Goal: Information Seeking & Learning: Find specific fact

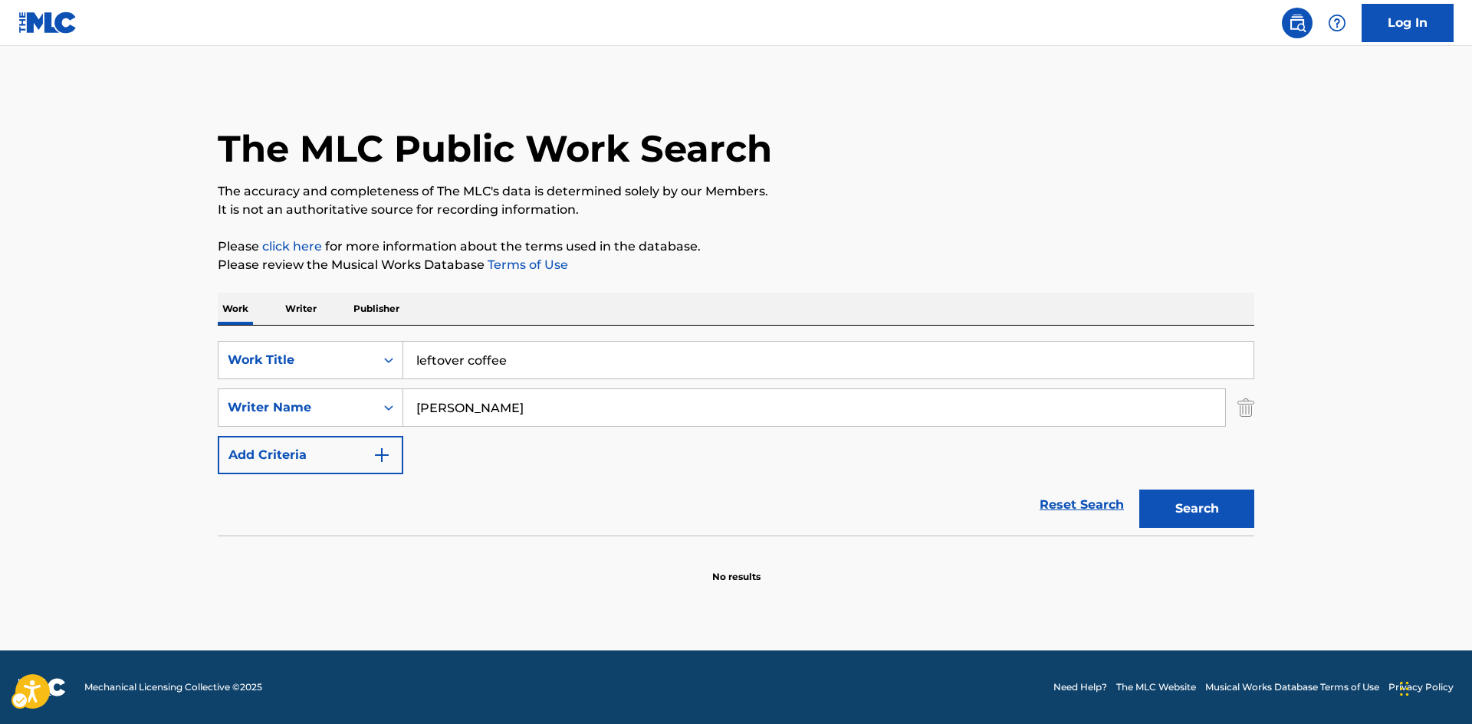
drag, startPoint x: 0, startPoint y: 0, endPoint x: 445, endPoint y: 403, distance: 600.3
click at [445, 403] on input "[PERSON_NAME]" at bounding box center [814, 407] width 822 height 37
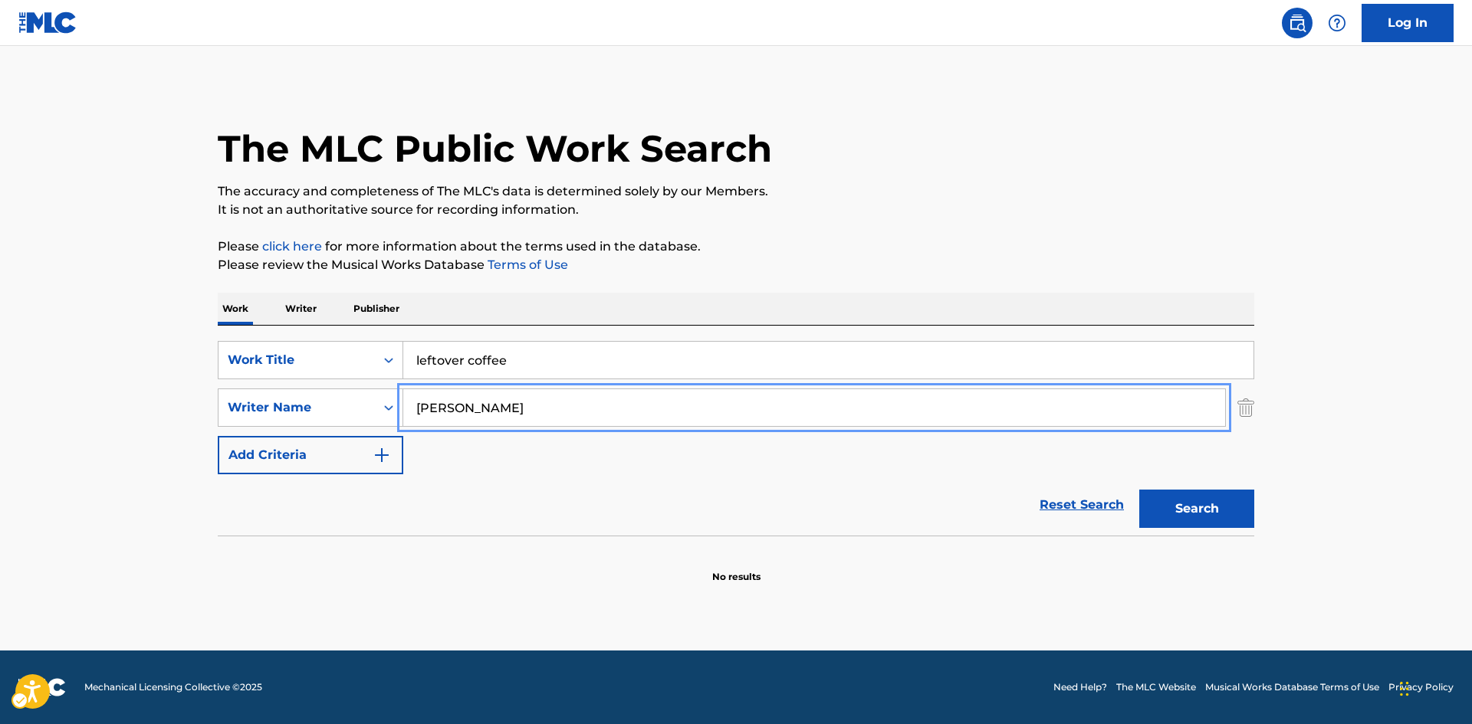
type input "s"
click at [1139, 490] on button "Search" at bounding box center [1196, 509] width 115 height 38
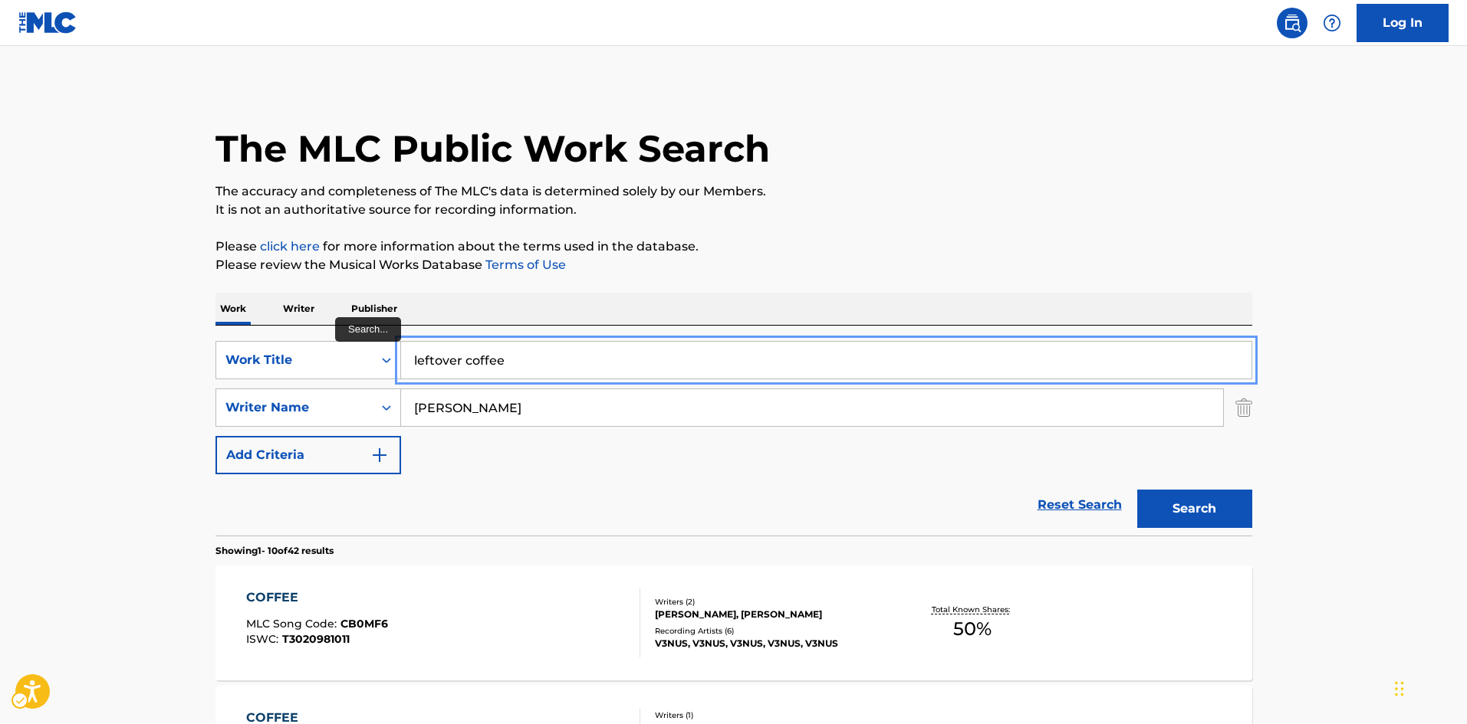
click at [567, 363] on input "leftover coffee" at bounding box center [826, 360] width 850 height 37
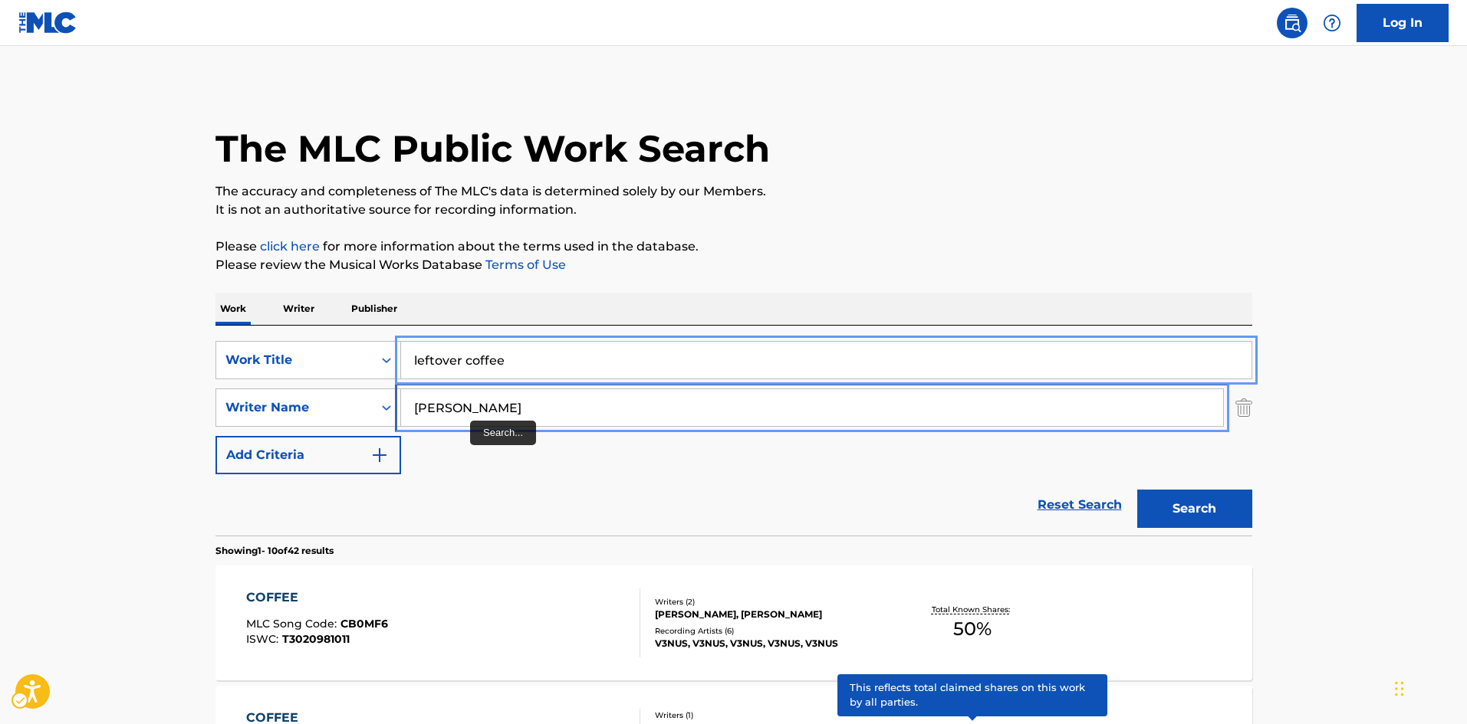
click at [439, 415] on input "[PERSON_NAME]" at bounding box center [812, 407] width 822 height 37
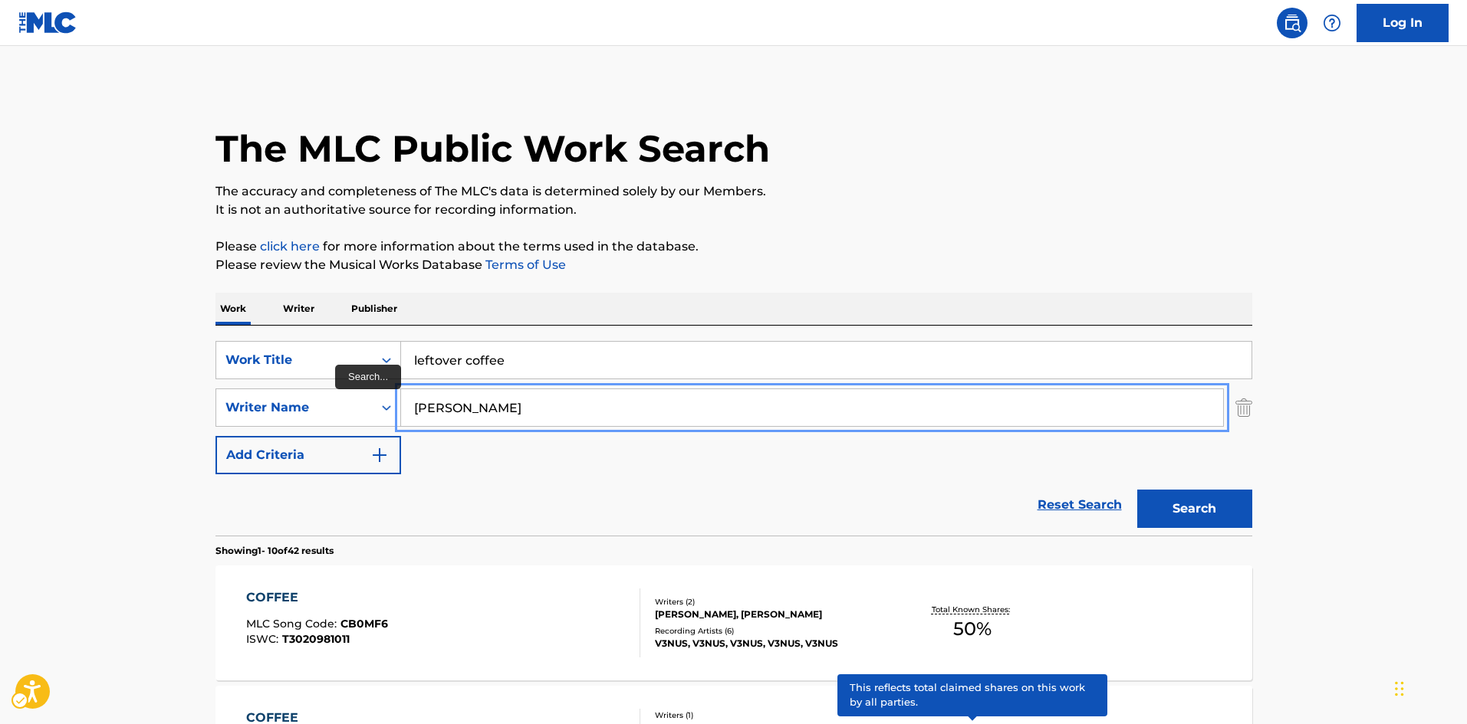
click at [439, 415] on input "[PERSON_NAME]" at bounding box center [812, 407] width 822 height 37
click at [1137, 490] on button "Search" at bounding box center [1194, 509] width 115 height 38
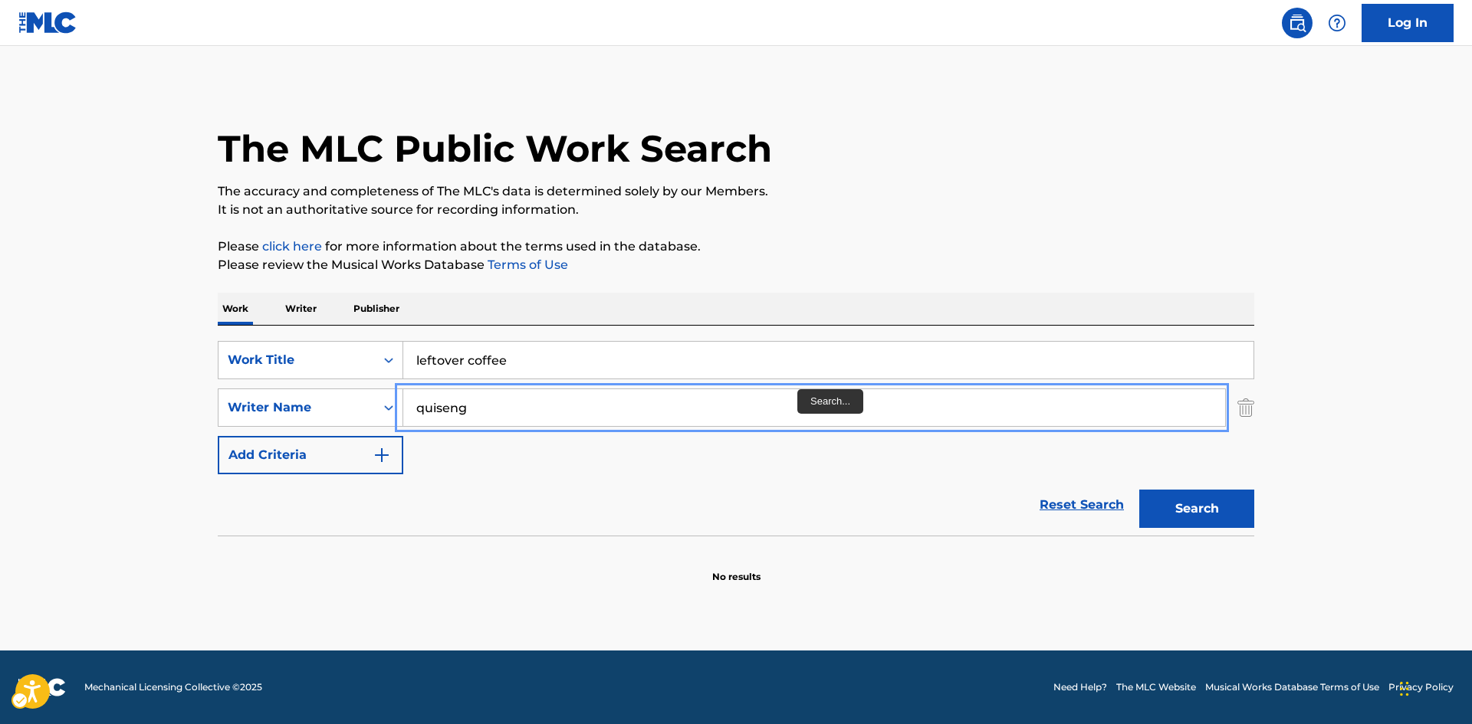
click at [436, 416] on input "quiseng" at bounding box center [814, 407] width 822 height 37
type input "[PERSON_NAME]"
click at [1139, 490] on button "Search" at bounding box center [1196, 509] width 115 height 38
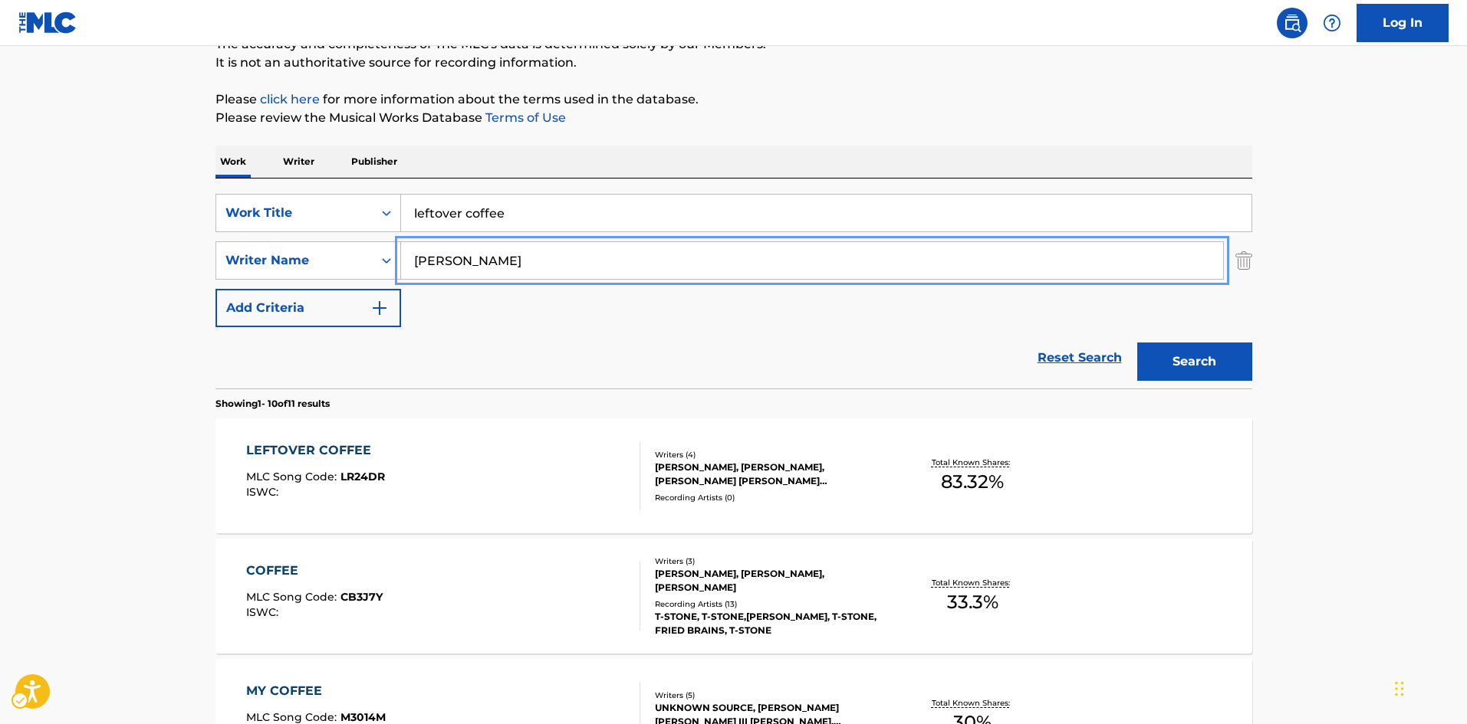
scroll to position [153, 0]
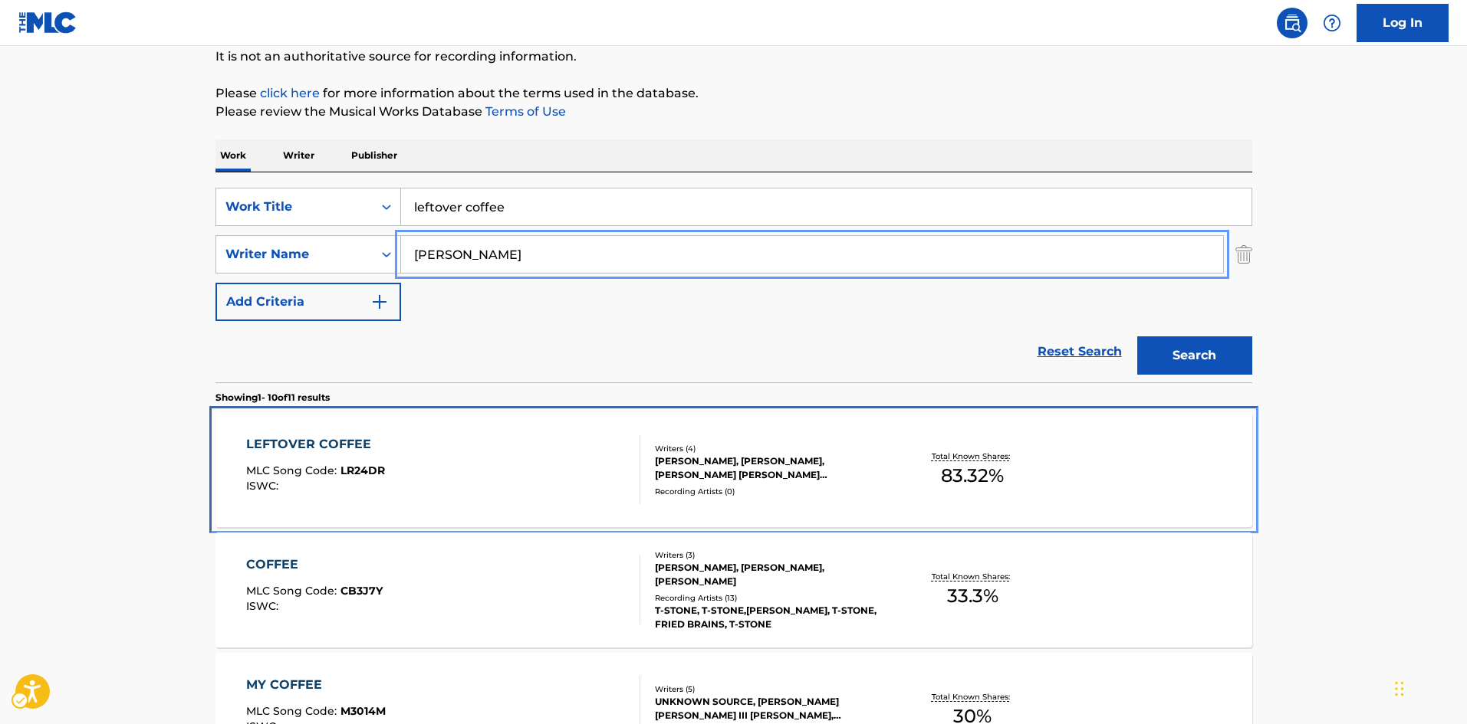
click at [799, 474] on div "[PERSON_NAME], [PERSON_NAME], [PERSON_NAME] [PERSON_NAME] [PERSON_NAME] [PERSON…" at bounding box center [771, 469] width 232 height 28
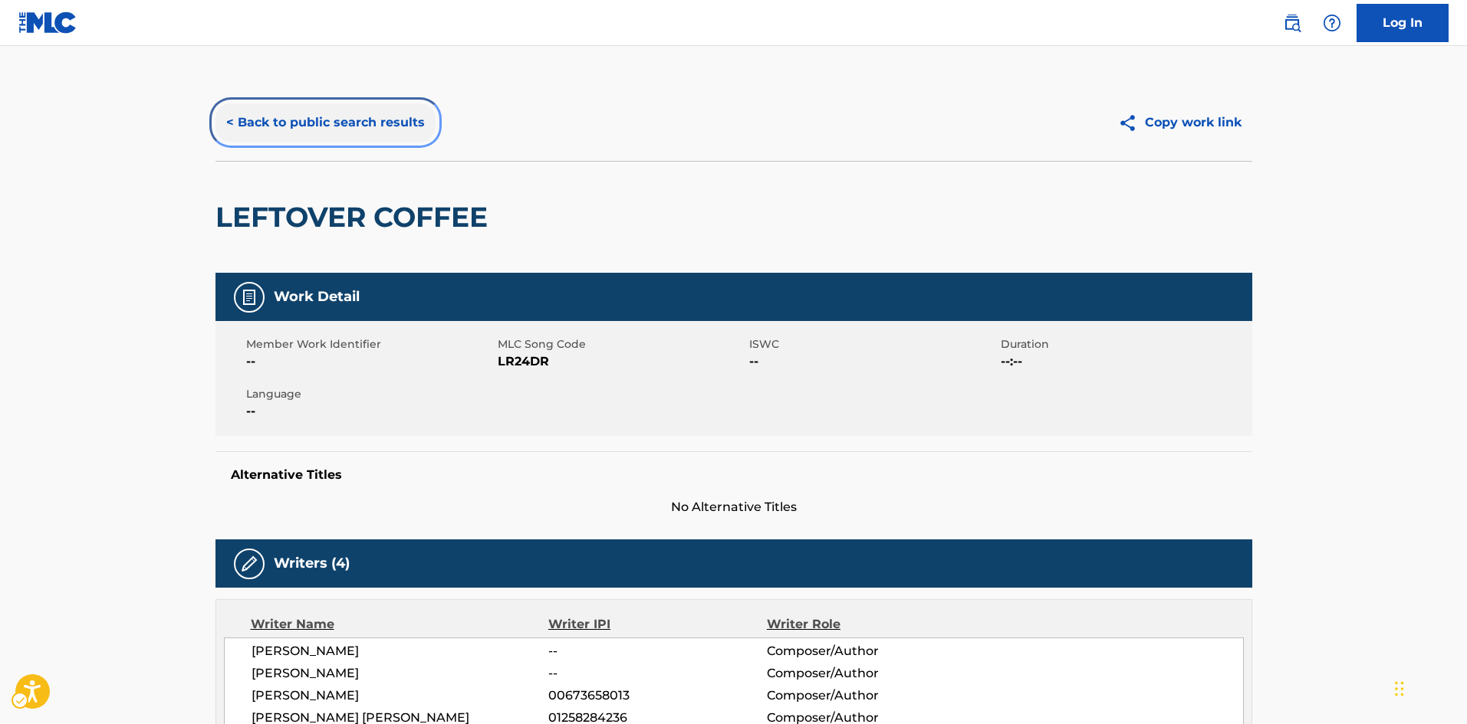
click at [287, 114] on button "< Back to public search results" at bounding box center [325, 122] width 220 height 38
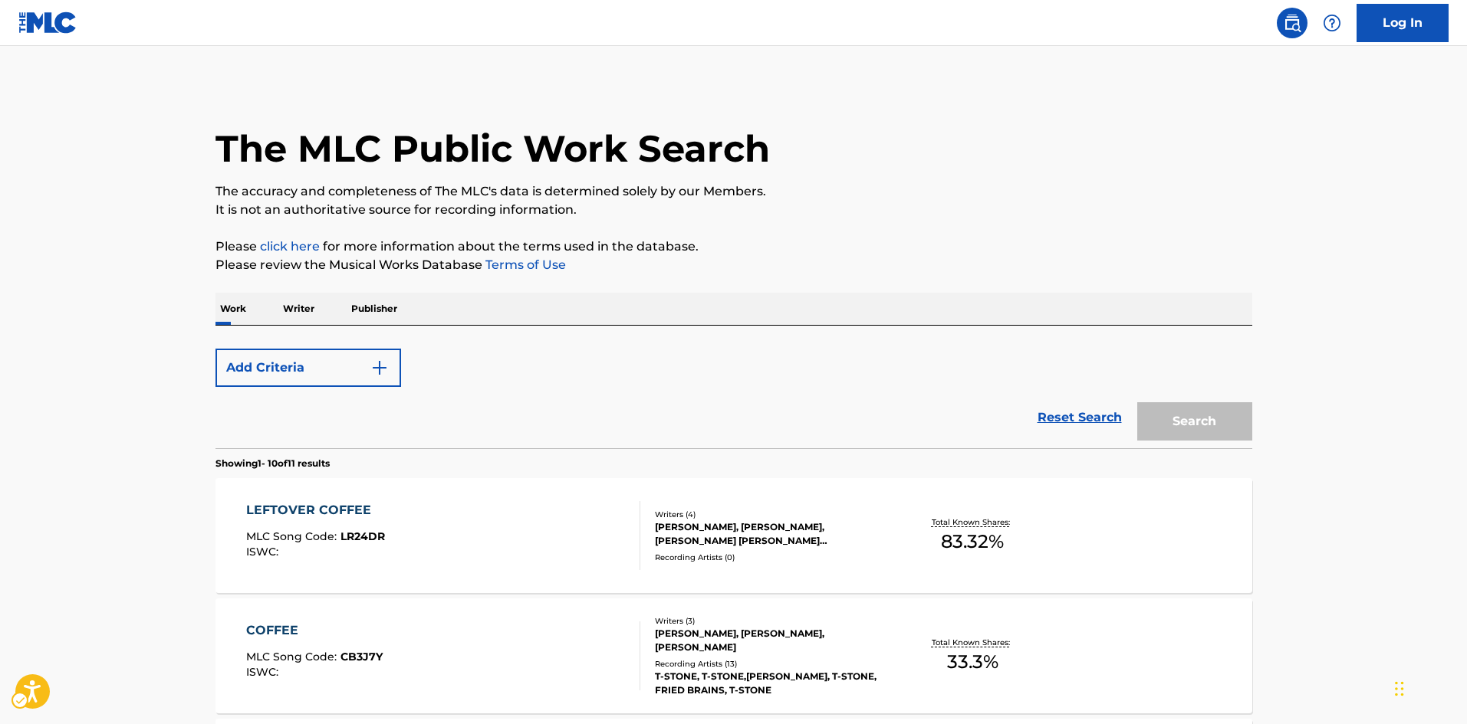
scroll to position [153, 0]
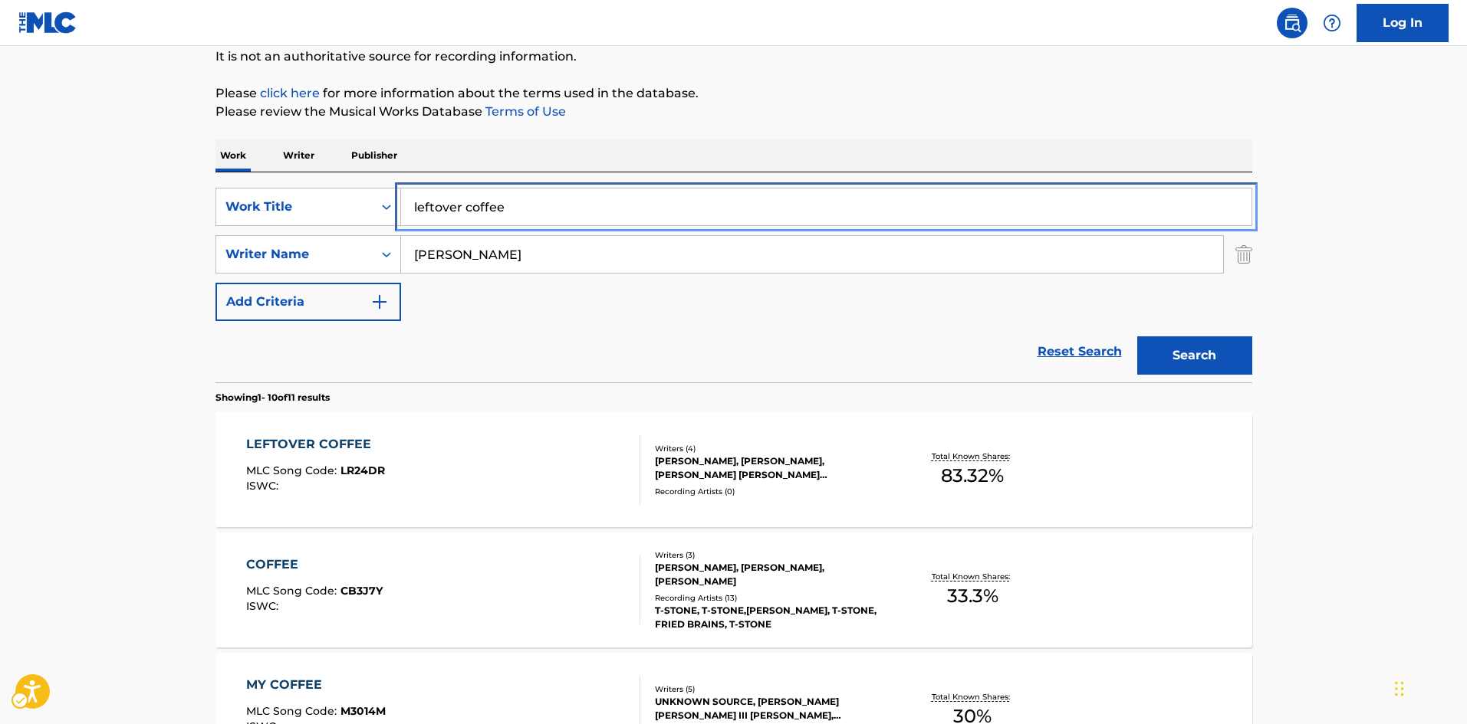
drag, startPoint x: 253, startPoint y: 205, endPoint x: 179, endPoint y: 198, distance: 73.9
type input "circa [DATE]"
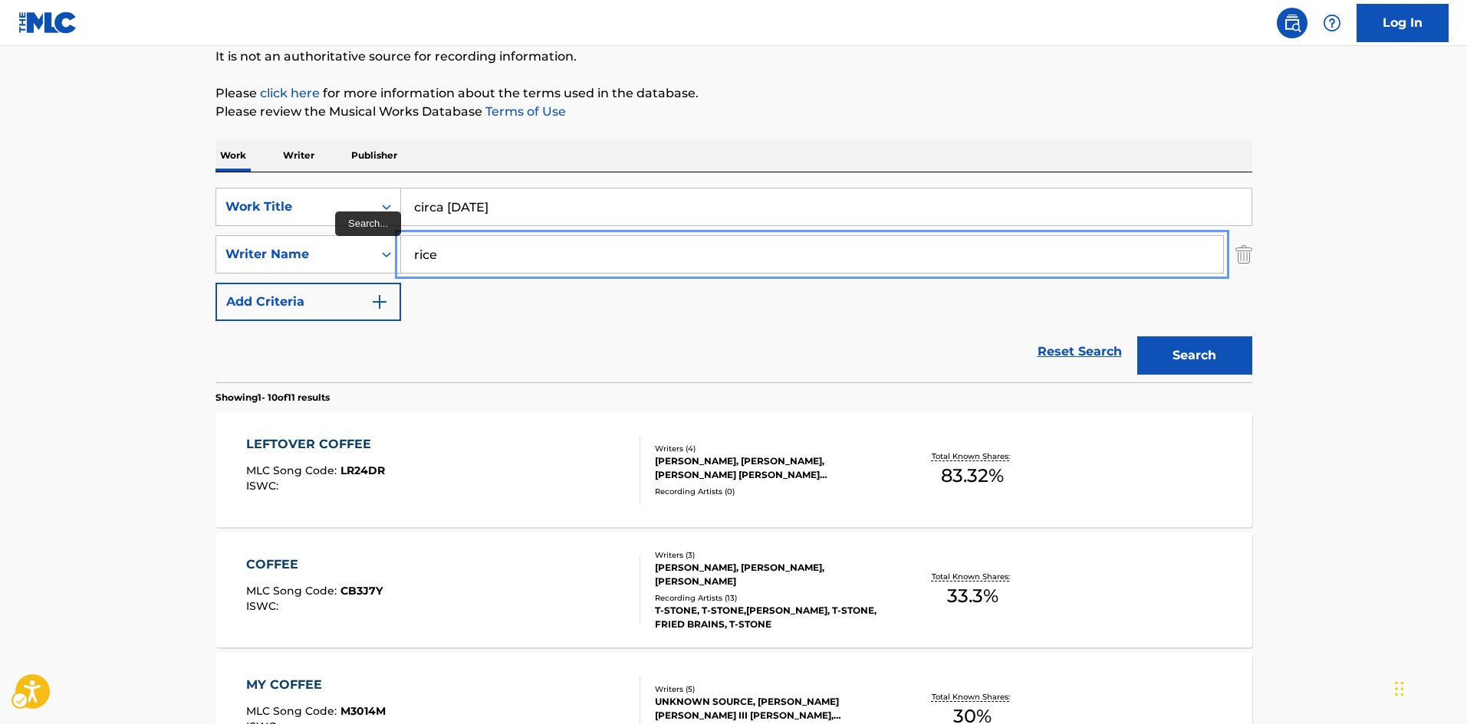
type input "rice"
click at [1137, 337] on button "Search" at bounding box center [1194, 356] width 115 height 38
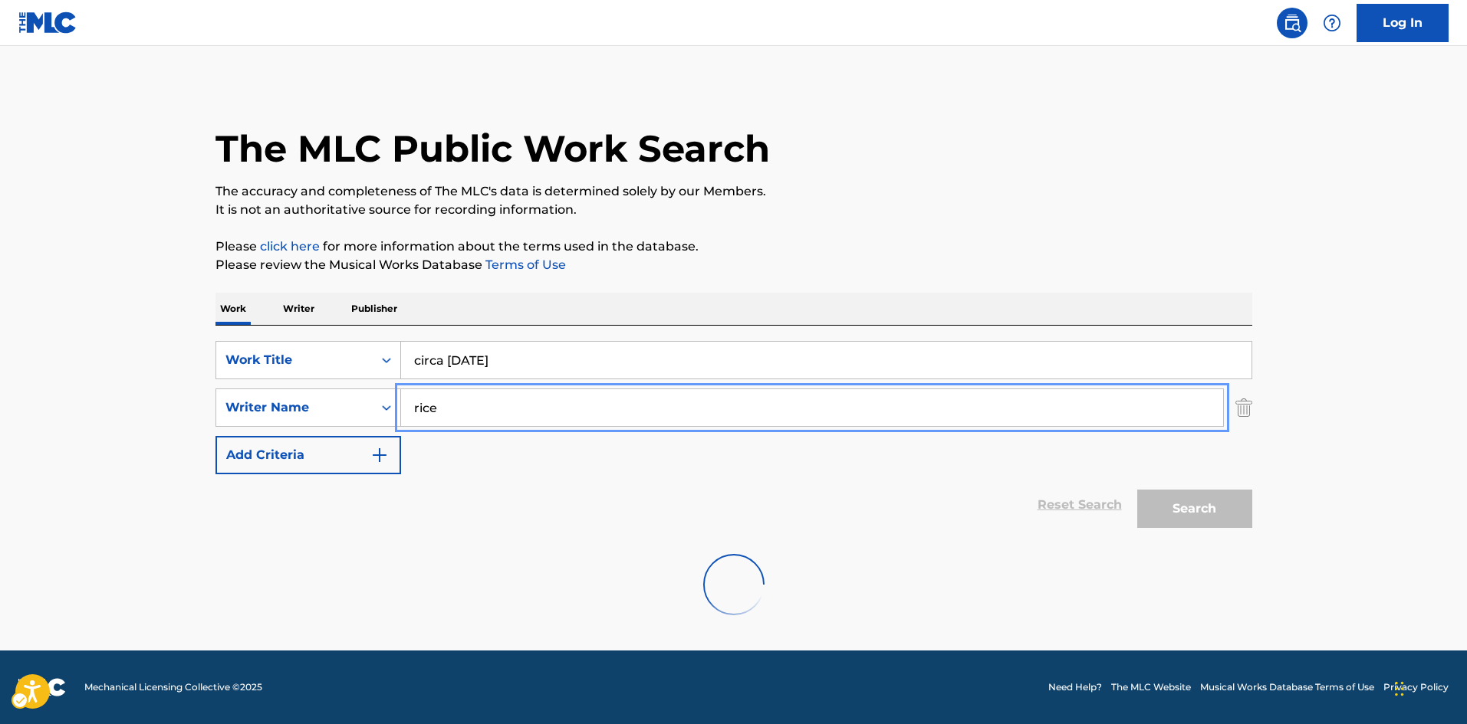
scroll to position [0, 0]
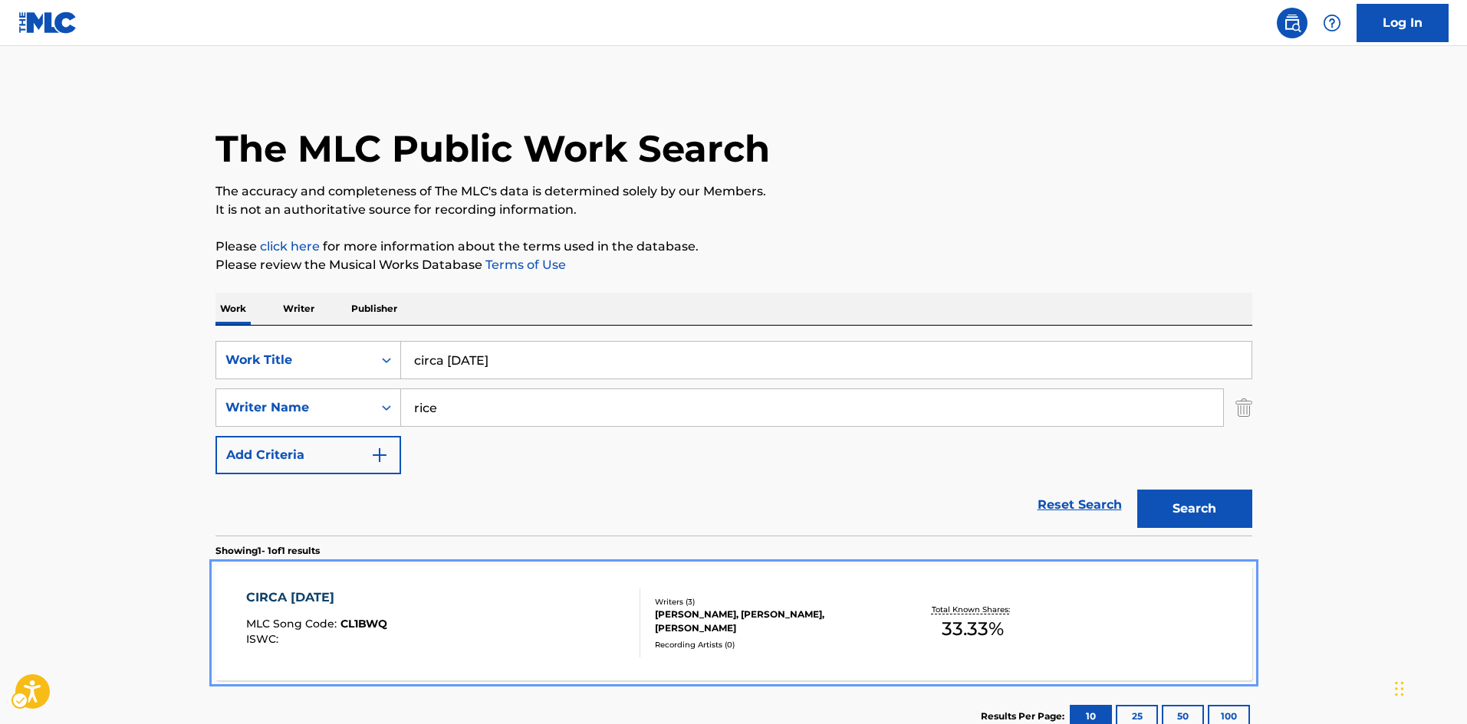
click at [794, 623] on div "[PERSON_NAME], [PERSON_NAME], [PERSON_NAME]" at bounding box center [771, 622] width 232 height 28
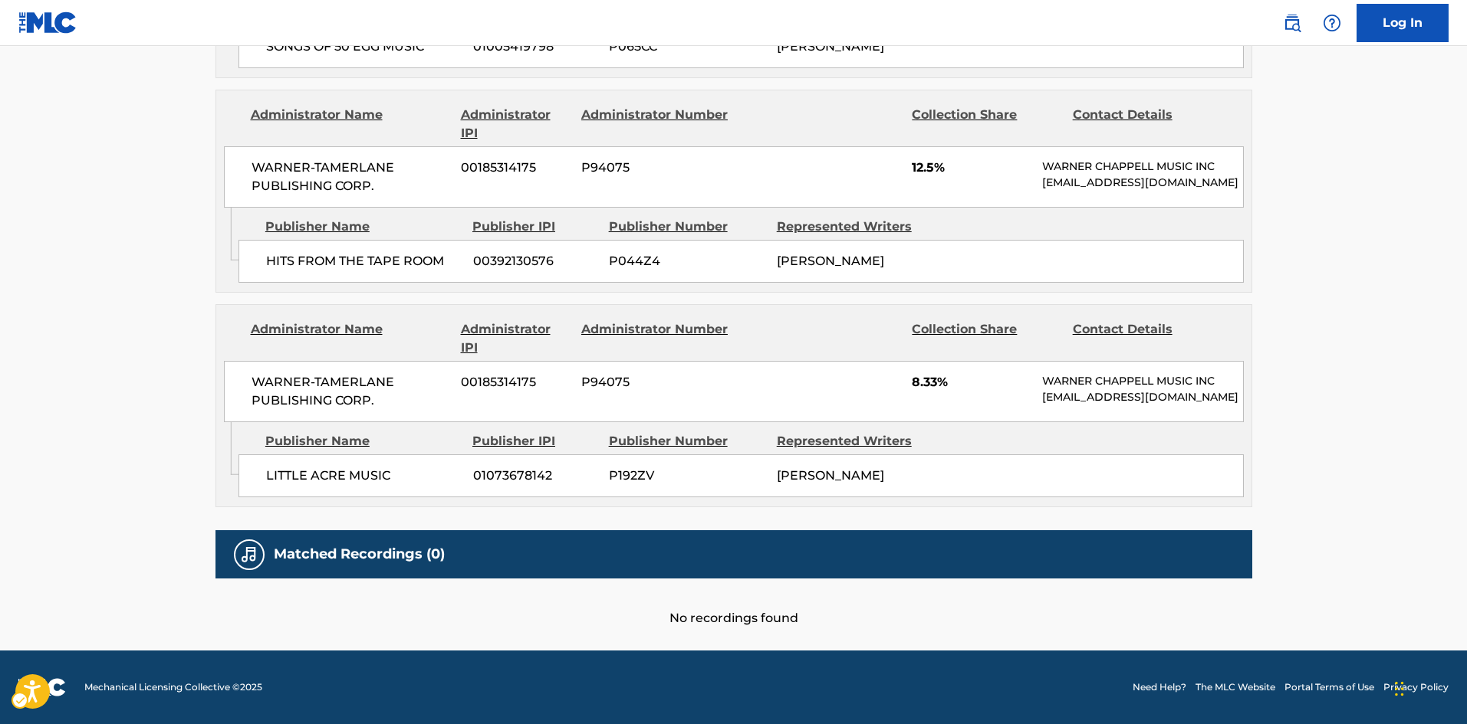
scroll to position [1012, 0]
